Goal: Task Accomplishment & Management: Manage account settings

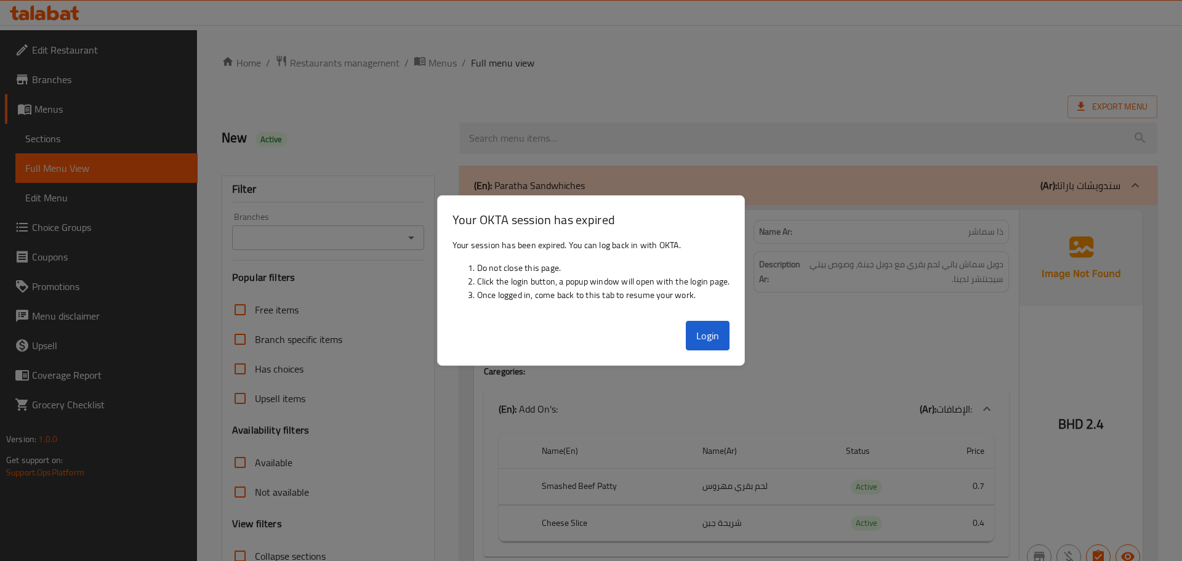
scroll to position [7935, 0]
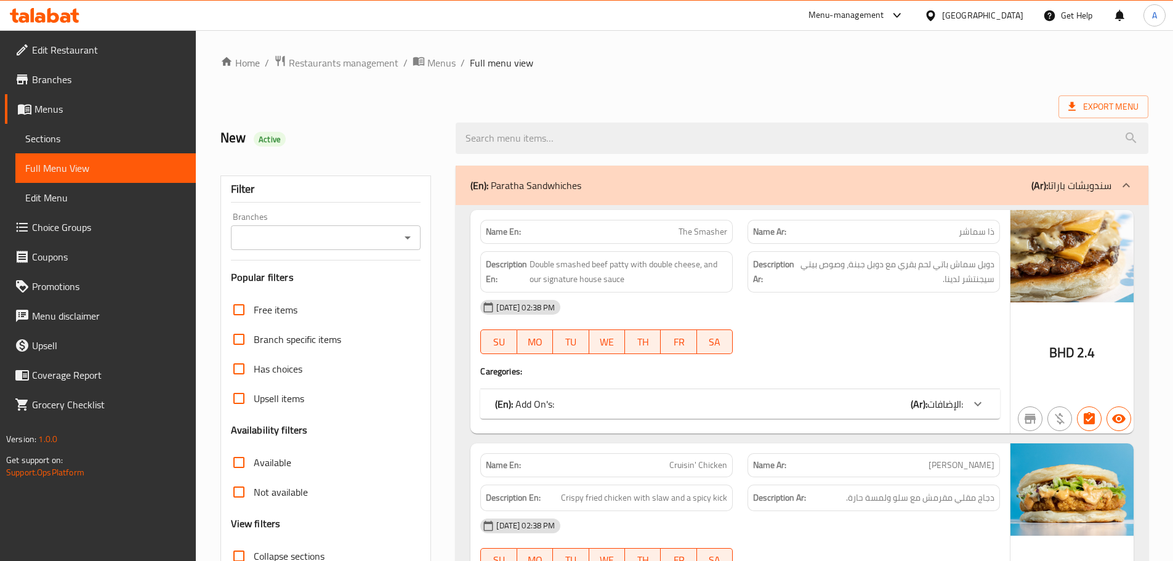
click at [1014, 15] on div "Bahrain" at bounding box center [982, 16] width 81 height 14
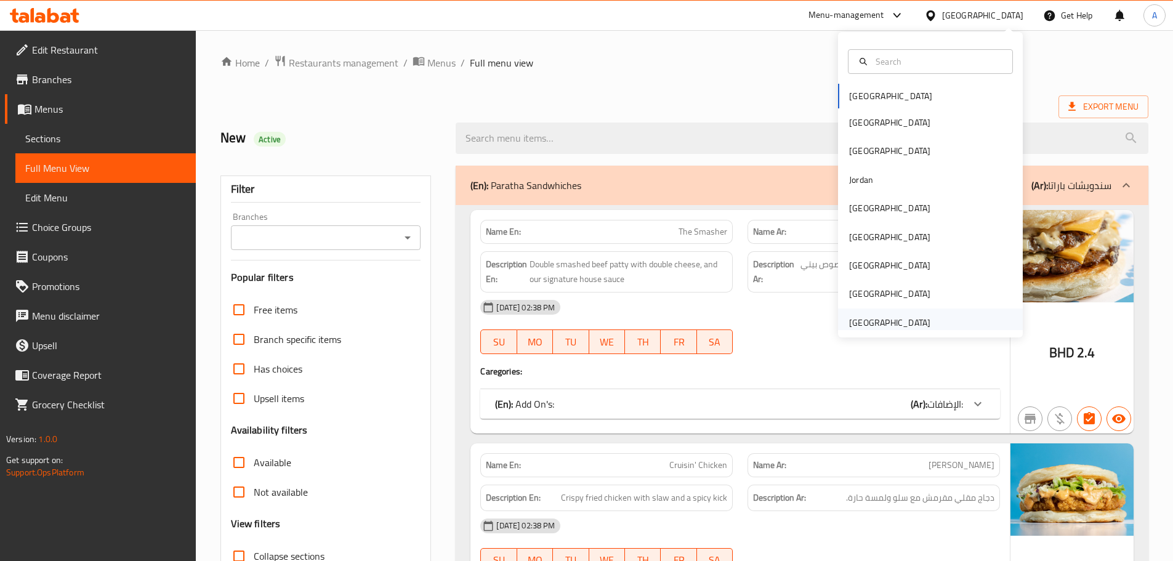
click at [910, 321] on div "[GEOGRAPHIC_DATA]" at bounding box center [889, 323] width 81 height 14
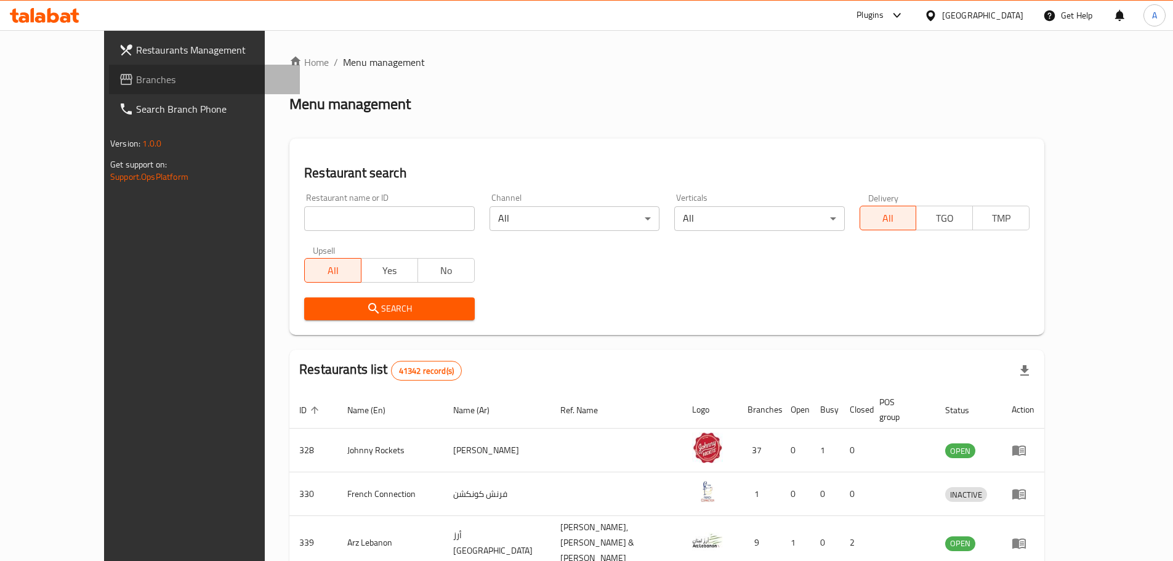
click at [136, 81] on span "Branches" at bounding box center [213, 79] width 154 height 15
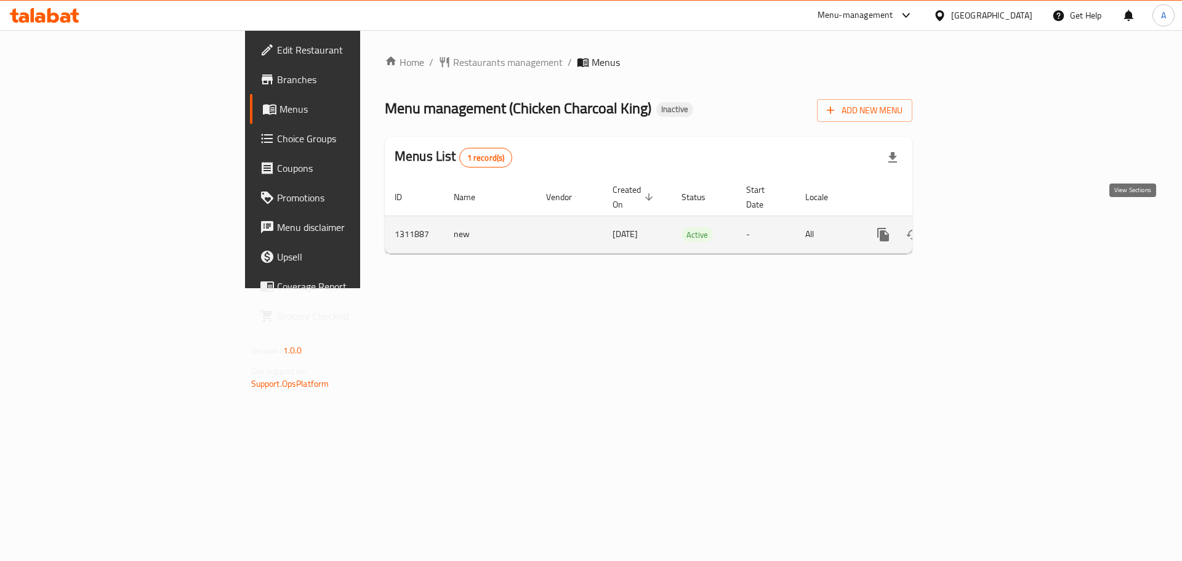
click at [980, 227] on icon "enhanced table" at bounding box center [972, 234] width 15 height 15
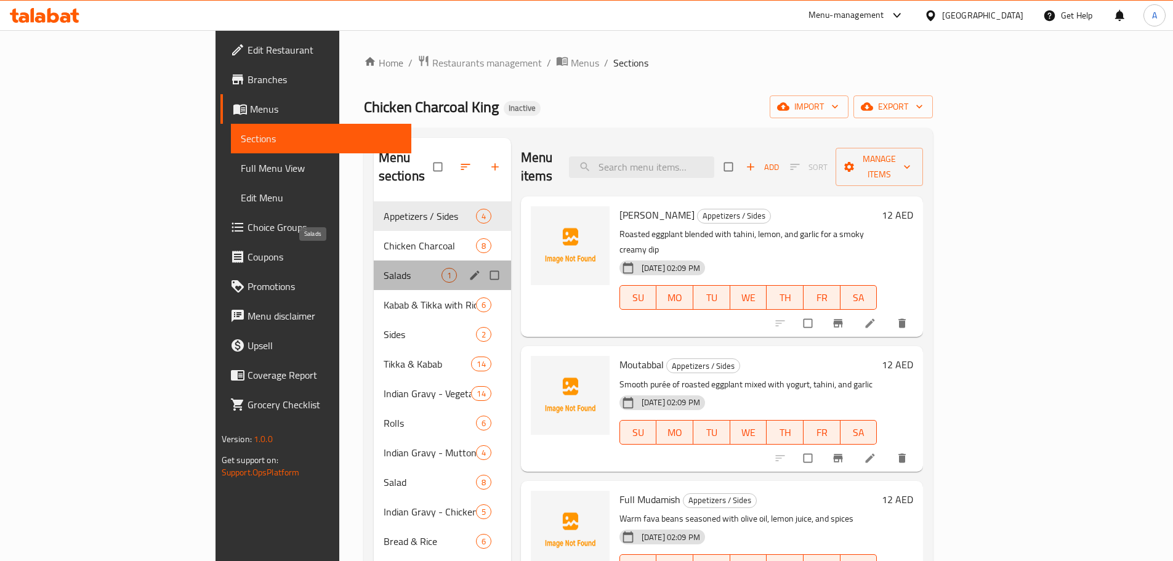
click at [384, 268] on span "Salads" at bounding box center [413, 275] width 58 height 15
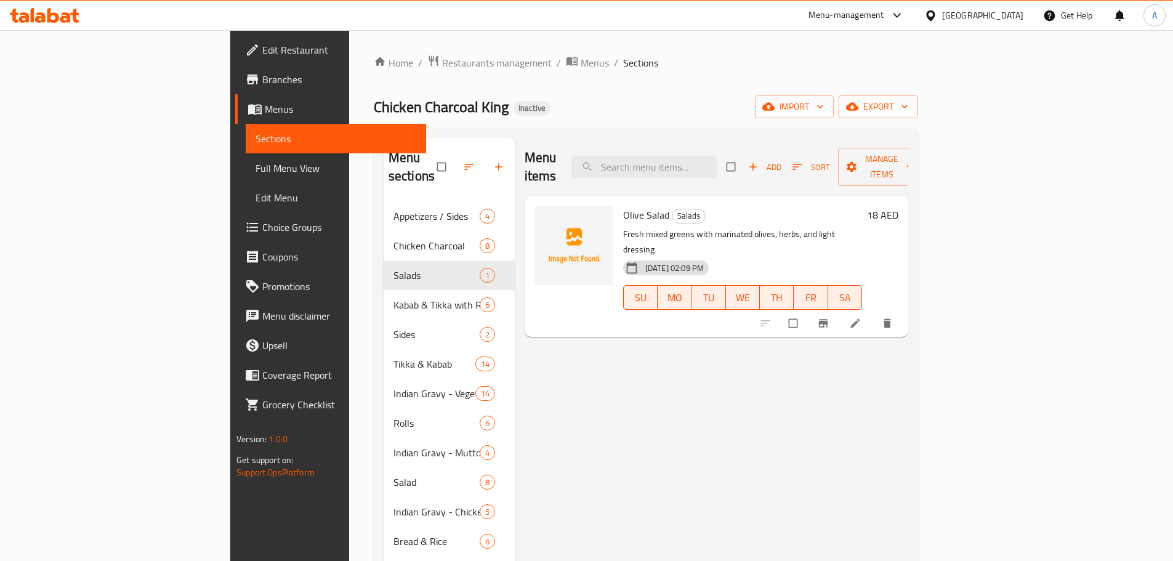
click at [807, 312] on input "checkbox" at bounding box center [794, 323] width 26 height 23
checkbox input "true"
click at [916, 158] on span "Manage items" at bounding box center [882, 166] width 68 height 31
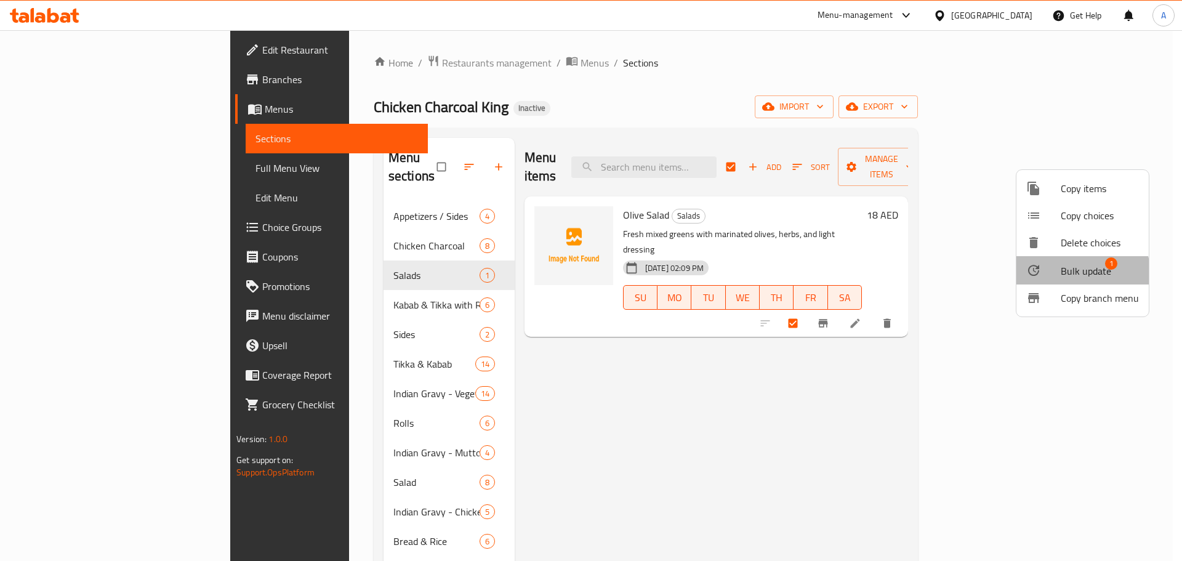
click at [1068, 276] on span "Bulk update" at bounding box center [1086, 271] width 50 height 15
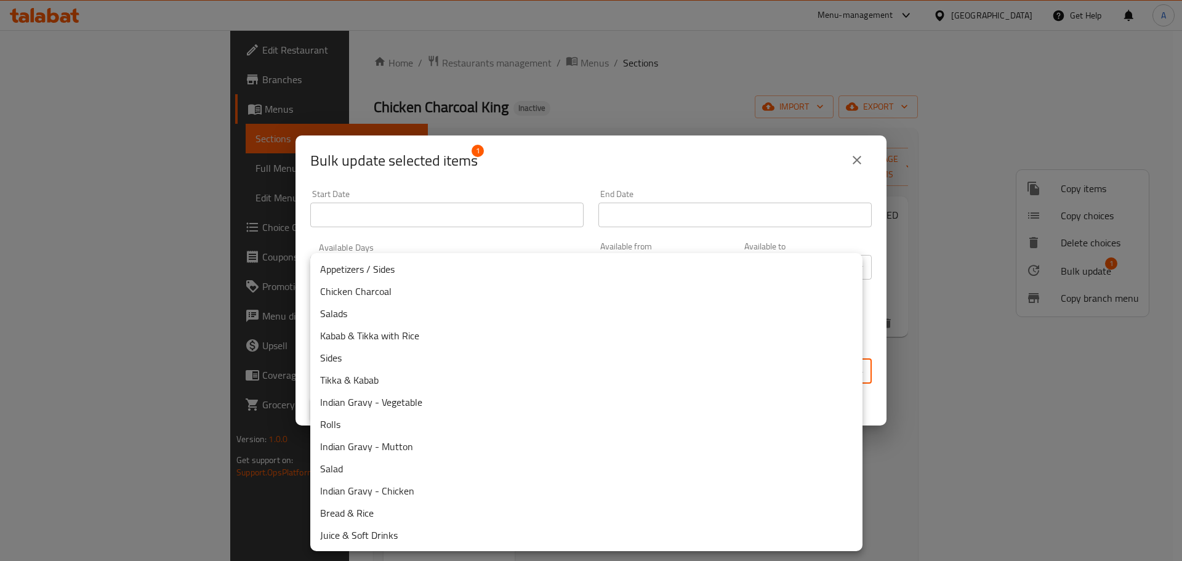
click at [517, 379] on body "​ Menu-management [GEOGRAPHIC_DATA] Get Help A Edit Restaurant Branches Menus S…" at bounding box center [591, 301] width 1182 height 543
click at [349, 466] on li "Salad" at bounding box center [586, 468] width 552 height 22
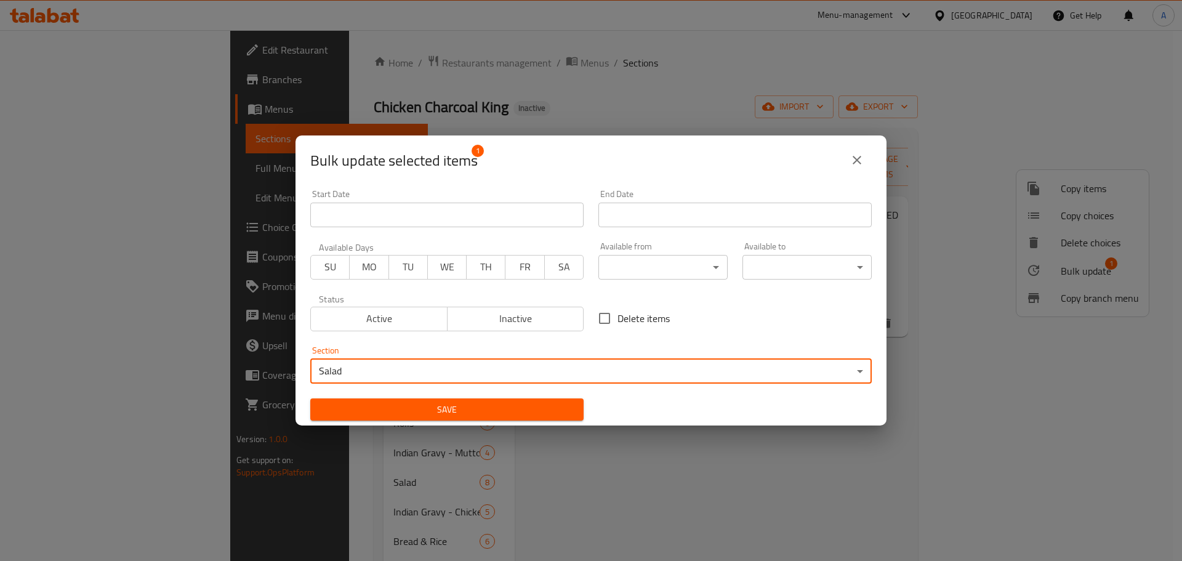
click at [489, 408] on span "Save" at bounding box center [447, 409] width 254 height 15
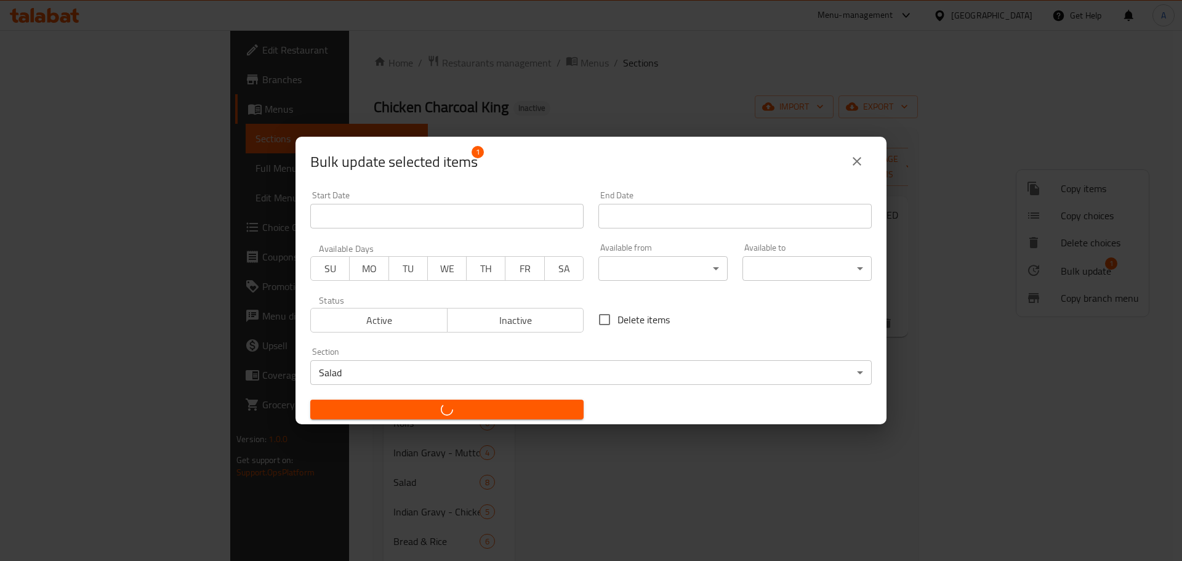
checkbox input "false"
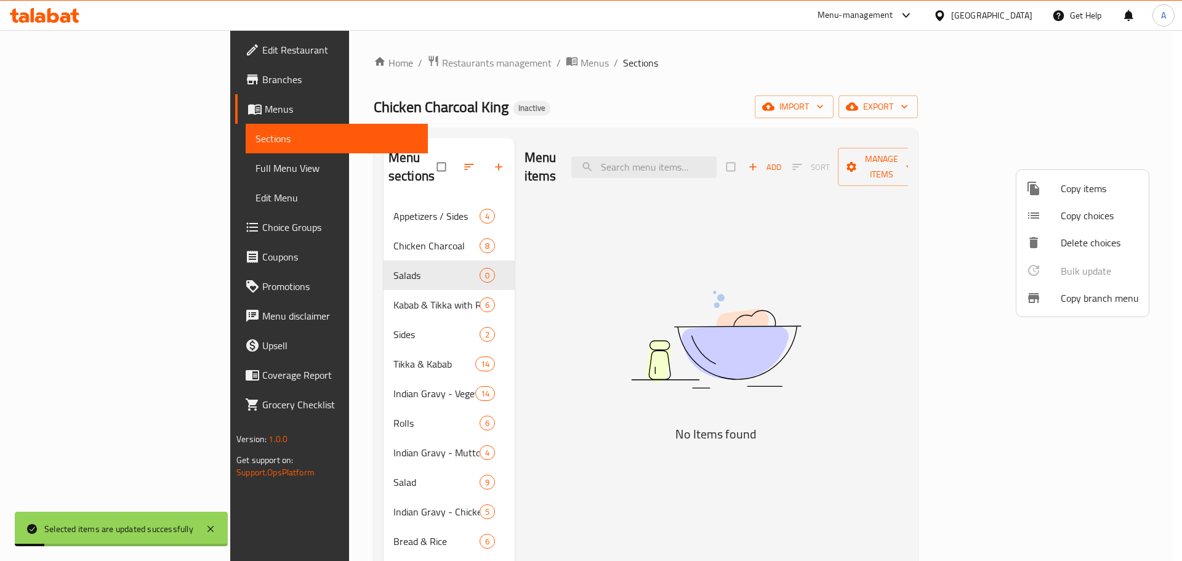
click at [382, 251] on div at bounding box center [591, 280] width 1182 height 561
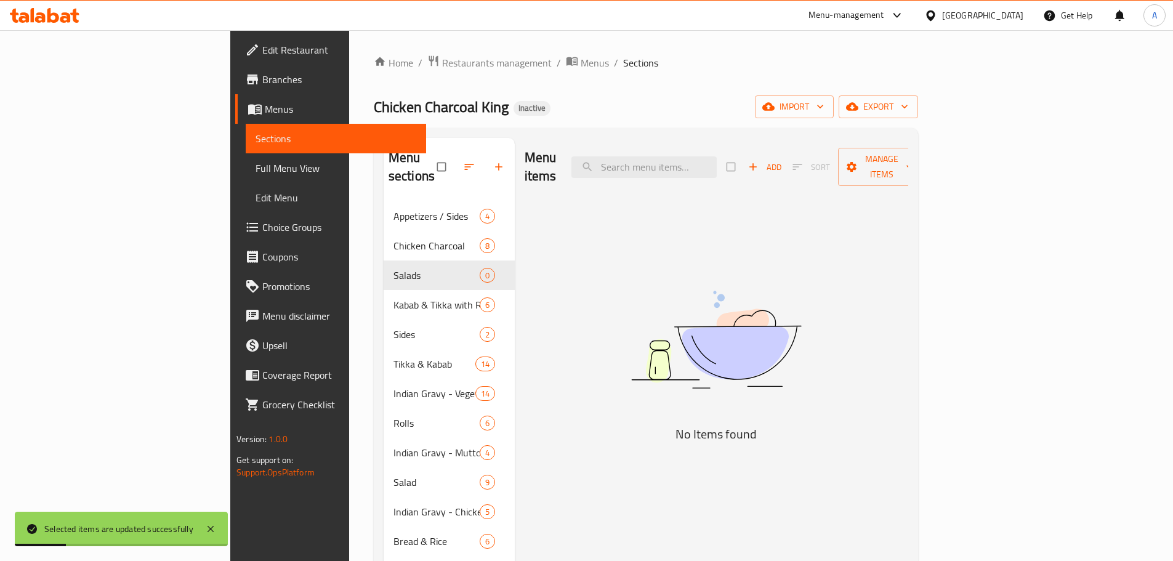
click at [515, 240] on div "Menu items Add Sort Manage items No Items found" at bounding box center [711, 418] width 393 height 561
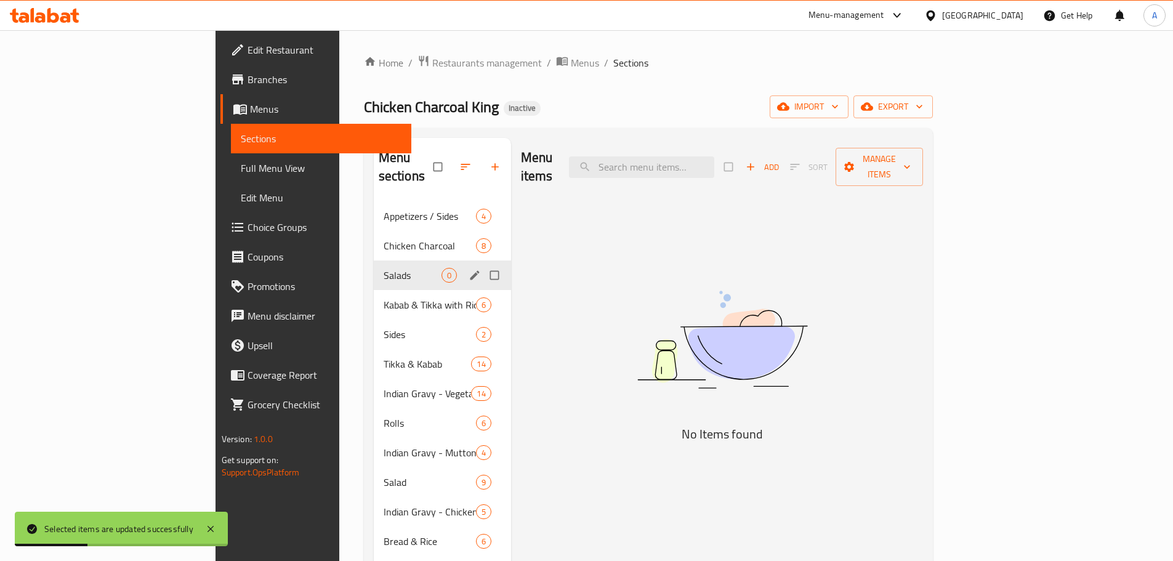
click at [483, 264] on input "Menu sections" at bounding box center [496, 275] width 26 height 23
checkbox input "true"
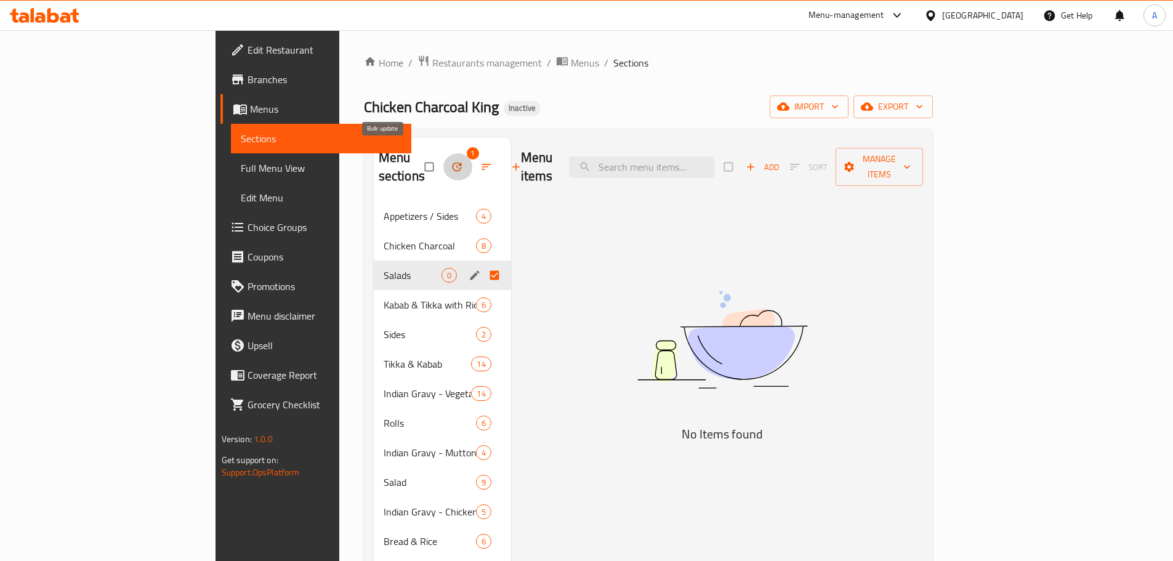
click at [451, 161] on icon "button" at bounding box center [457, 167] width 12 height 12
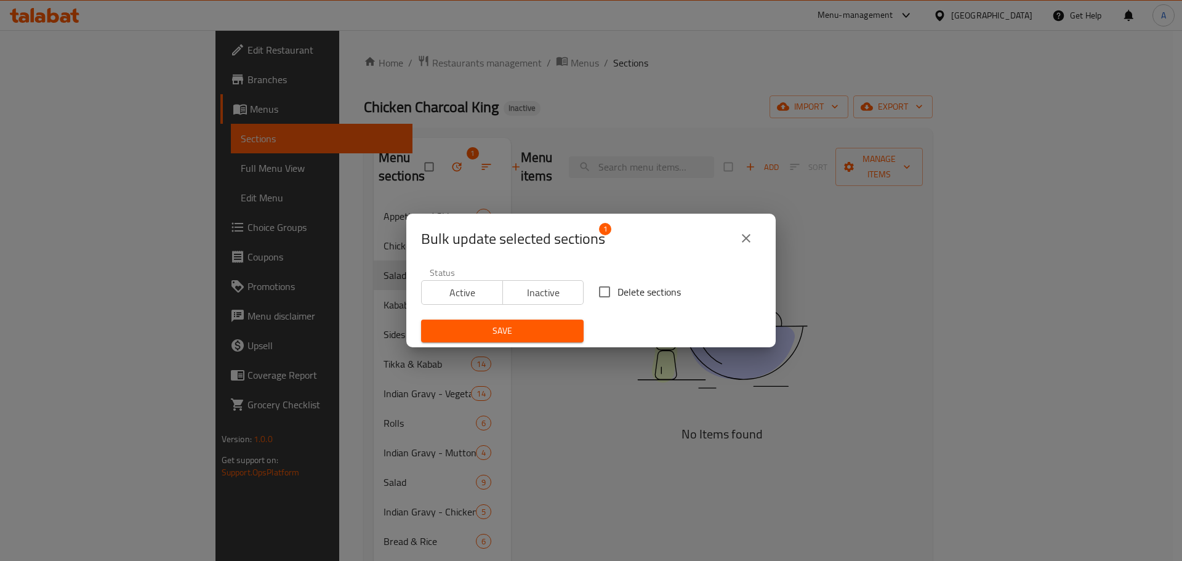
drag, startPoint x: 607, startPoint y: 293, endPoint x: 557, endPoint y: 329, distance: 61.3
click at [607, 294] on input "Delete sections" at bounding box center [605, 292] width 26 height 26
checkbox input "true"
click at [554, 335] on span "Save" at bounding box center [502, 330] width 143 height 15
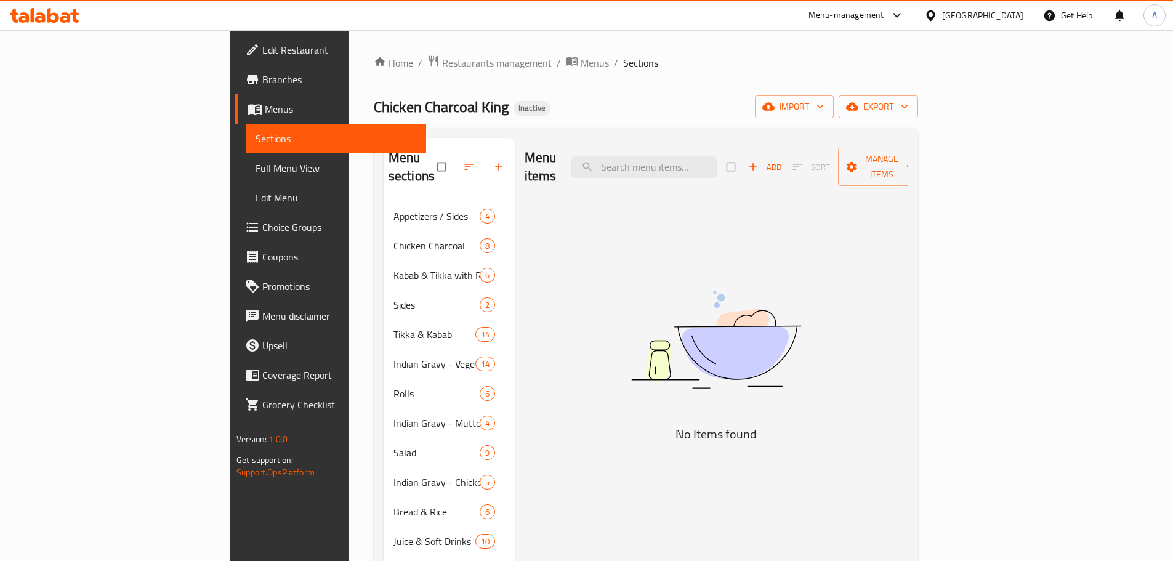
drag, startPoint x: 1161, startPoint y: 76, endPoint x: 1131, endPoint y: 92, distance: 33.6
click at [943, 76] on div "Home / Restaurants management / Menus / Sections Chicken Charcoal King Inactive…" at bounding box center [646, 381] width 594 height 703
click at [918, 94] on div "Home / Restaurants management / Menus / Sections Chicken Charcoal King Inactive…" at bounding box center [646, 382] width 544 height 654
click at [908, 105] on span "export" at bounding box center [878, 106] width 60 height 15
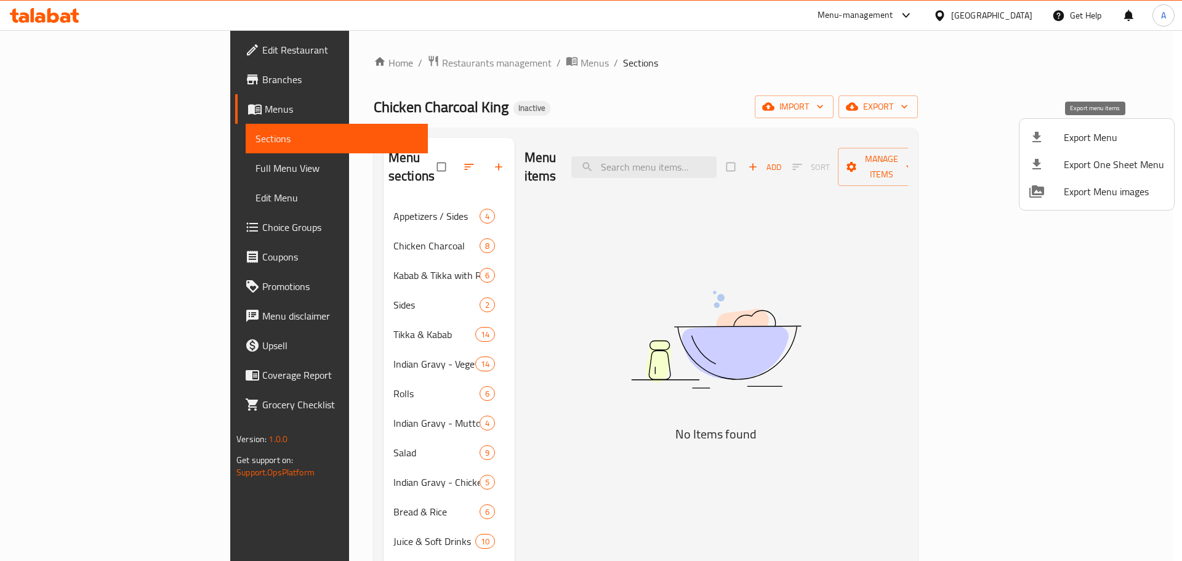
click at [1060, 134] on div at bounding box center [1047, 137] width 34 height 15
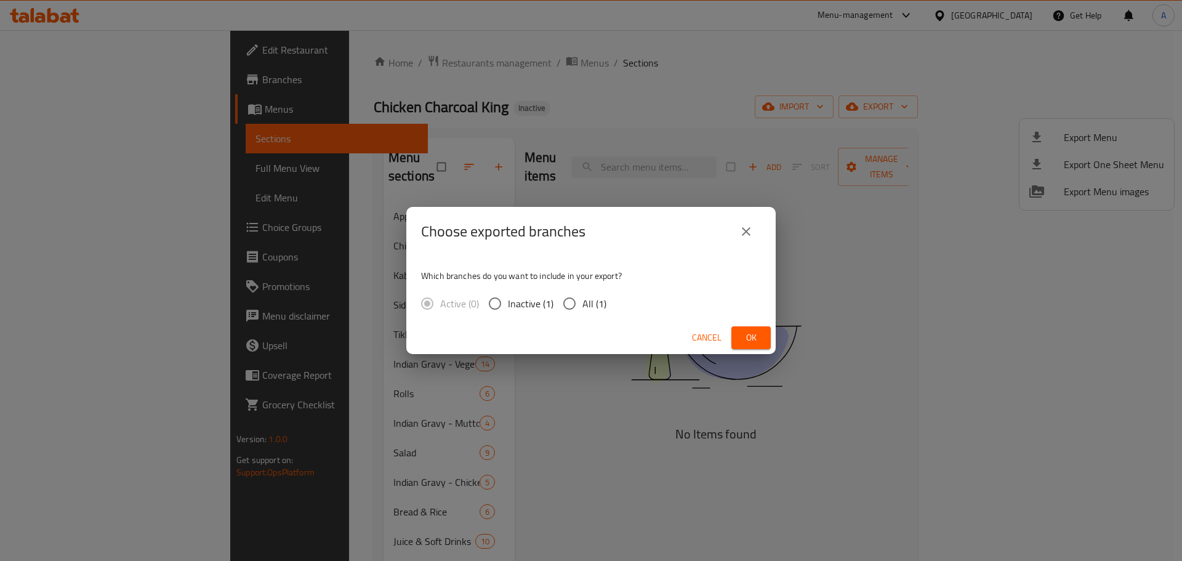
click at [584, 296] on span "All (1)" at bounding box center [594, 303] width 24 height 15
click at [582, 294] on input "All (1)" at bounding box center [570, 304] width 26 height 26
radio input "true"
click at [754, 334] on span "Ok" at bounding box center [751, 337] width 20 height 15
